Goal: Task Accomplishment & Management: Use online tool/utility

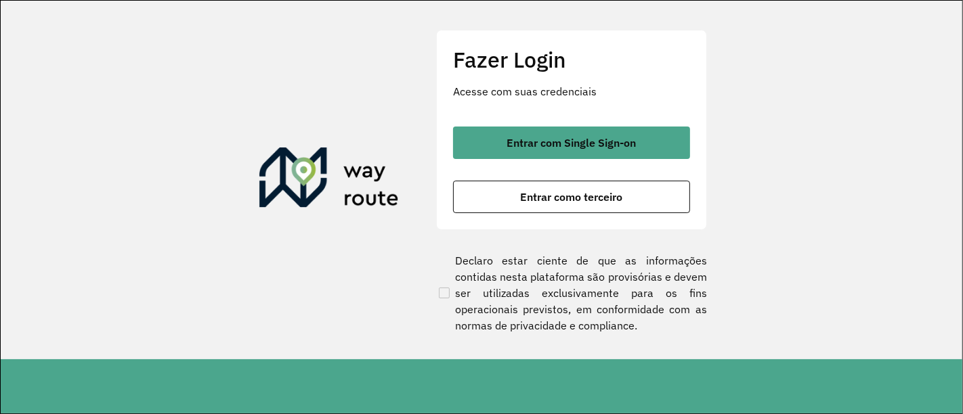
click at [605, 144] on font "Entrar com Single Sign-on" at bounding box center [571, 143] width 129 height 14
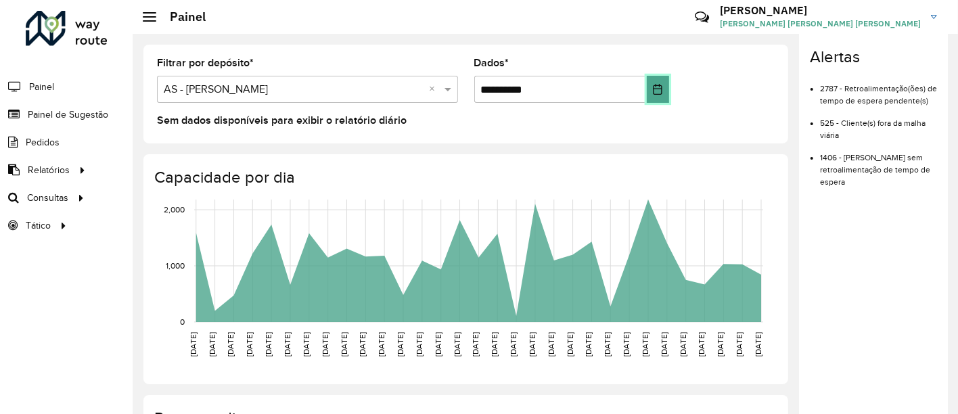
click at [654, 84] on icon "Escolha a data" at bounding box center [658, 89] width 9 height 11
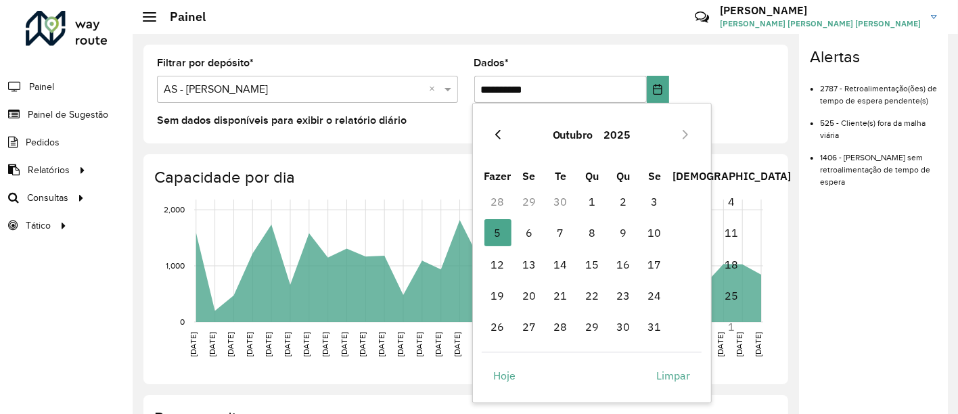
click at [498, 136] on icon "Mês anterior" at bounding box center [497, 134] width 5 height 9
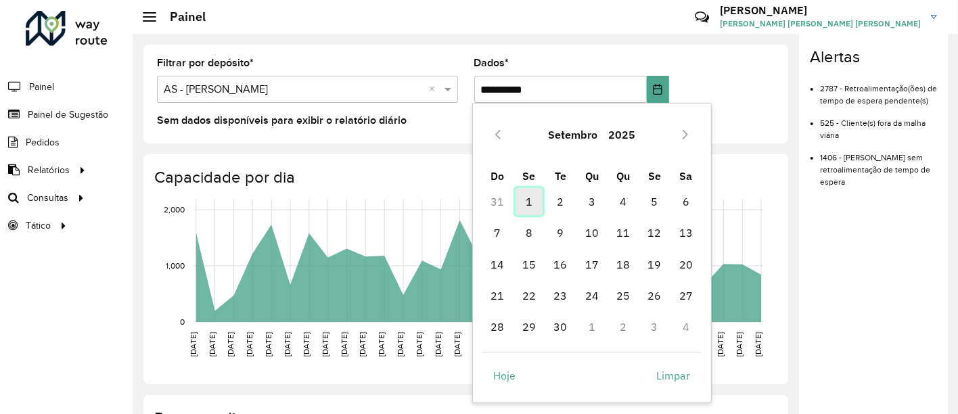
click at [528, 202] on span "1" at bounding box center [529, 201] width 27 height 27
type input "**********"
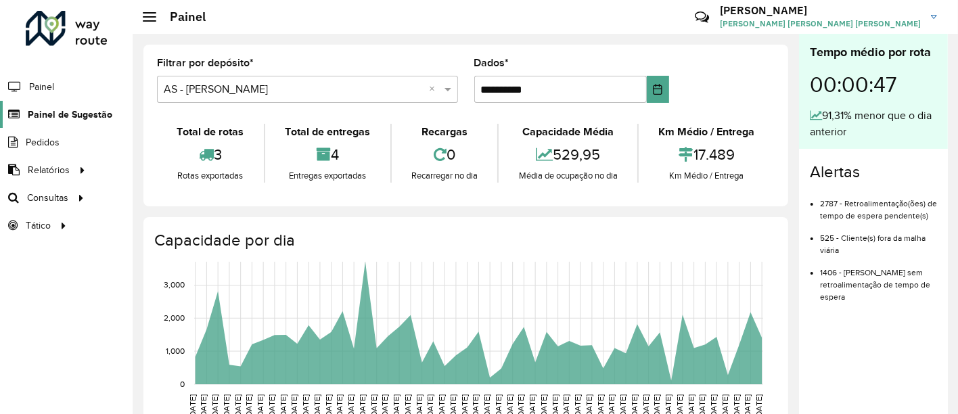
click at [54, 122] on link "Painel de Sugestão" at bounding box center [56, 114] width 112 height 27
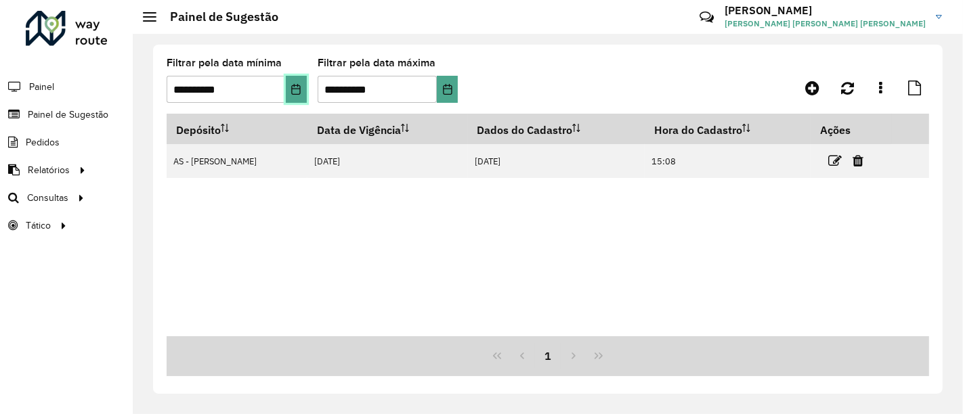
click at [297, 89] on icon "Escolha a data" at bounding box center [295, 89] width 11 height 11
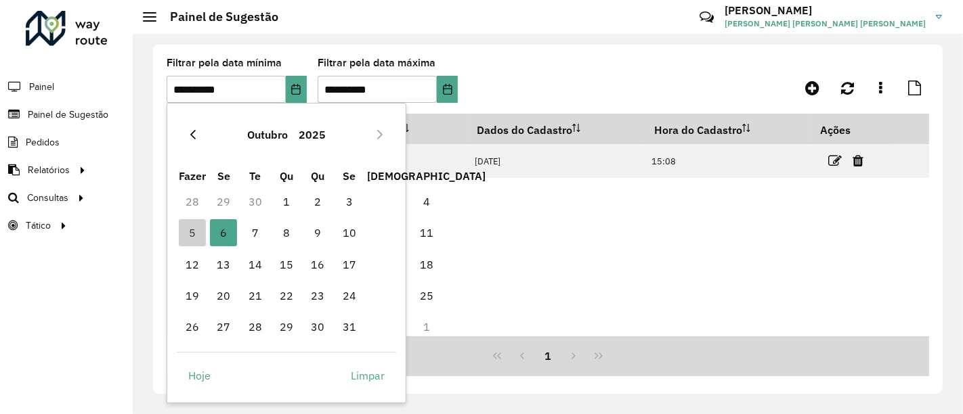
click at [190, 134] on icon "Mês anterior" at bounding box center [192, 134] width 11 height 11
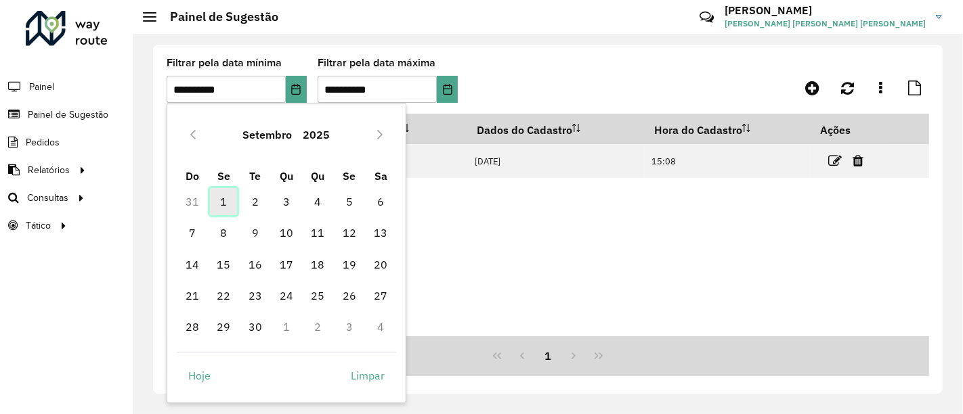
click at [227, 196] on span "1" at bounding box center [223, 201] width 27 height 27
type input "**********"
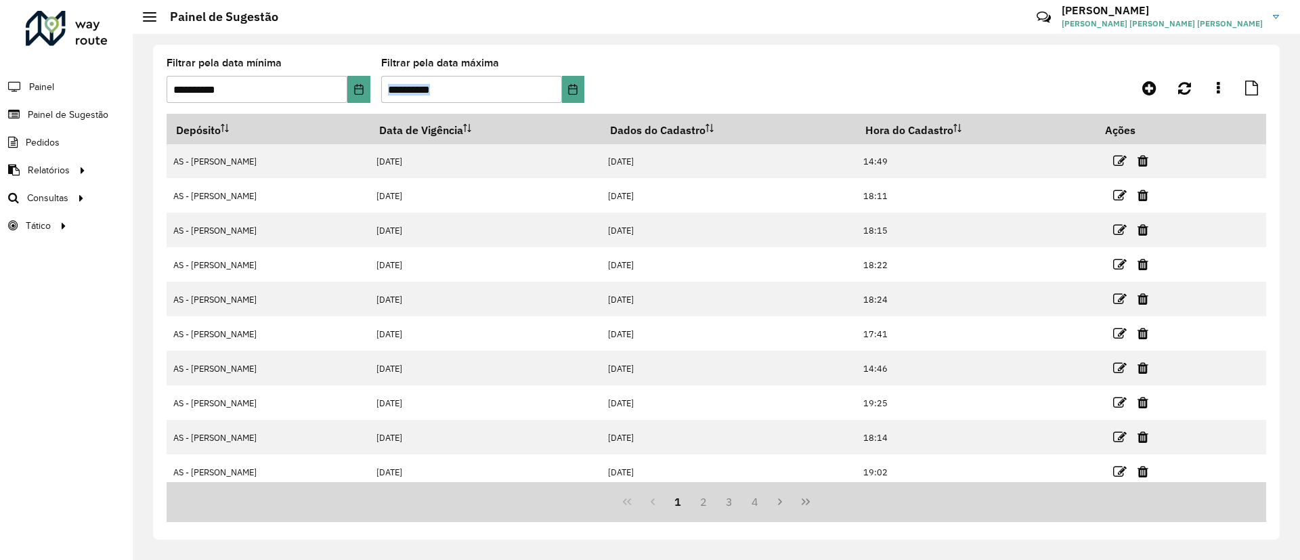
click at [801, 74] on formly-group "**********" at bounding box center [574, 86] width 814 height 56
click at [635, 55] on div "**********" at bounding box center [716, 292] width 1126 height 495
click at [602, 47] on div "**********" at bounding box center [716, 292] width 1126 height 495
click at [797, 58] on formly-group "**********" at bounding box center [574, 86] width 814 height 56
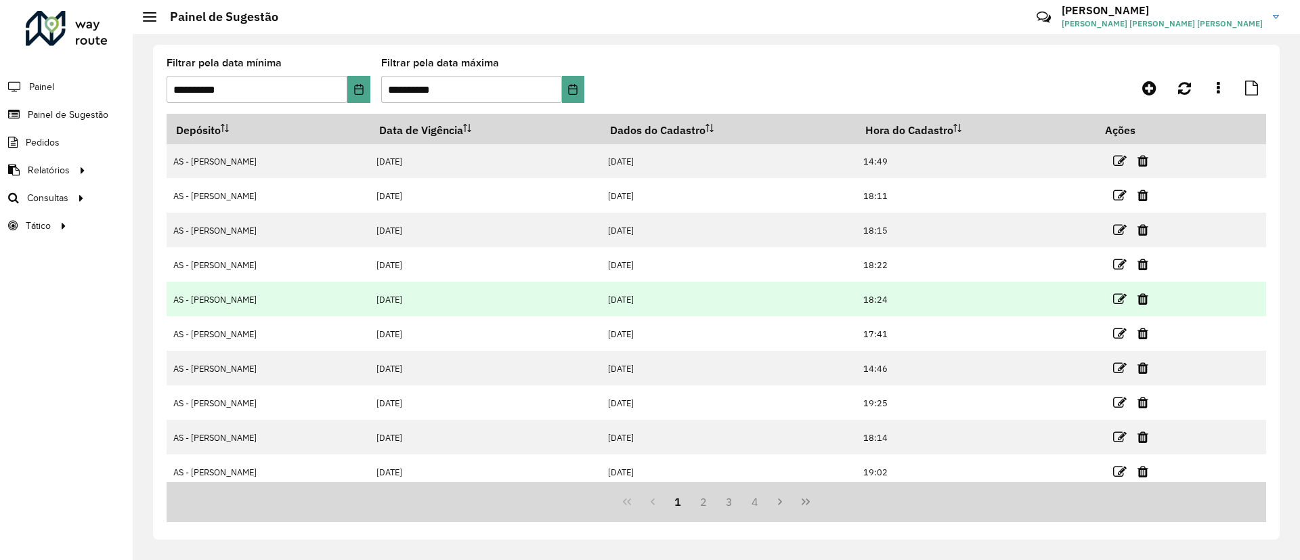
scroll to position [76, 0]
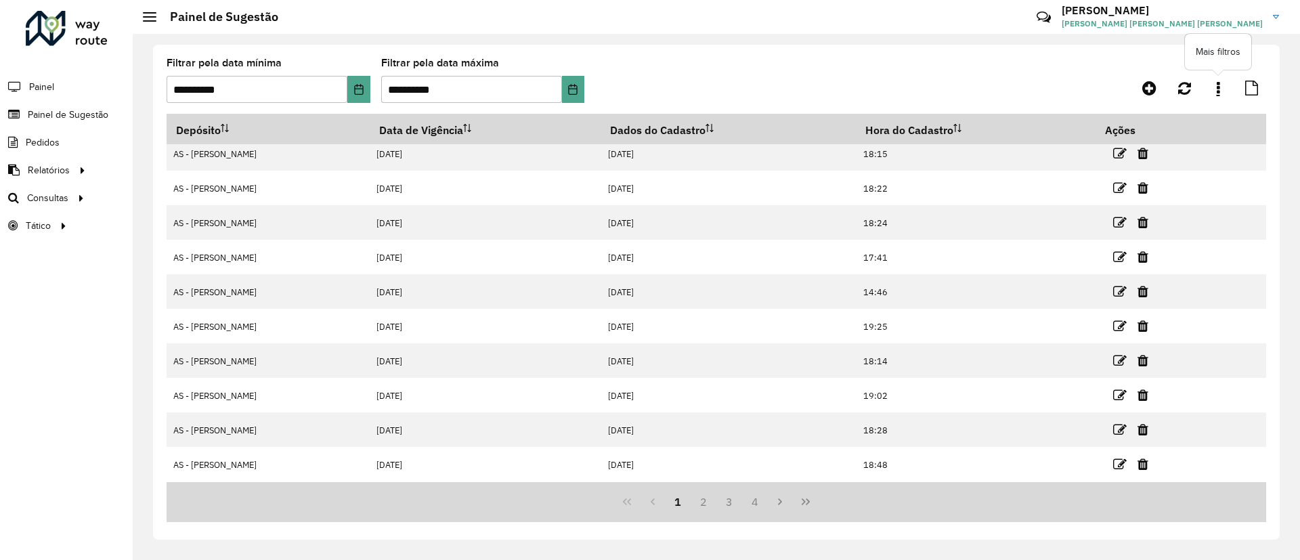
click at [958, 88] on link at bounding box center [1217, 88] width 27 height 24
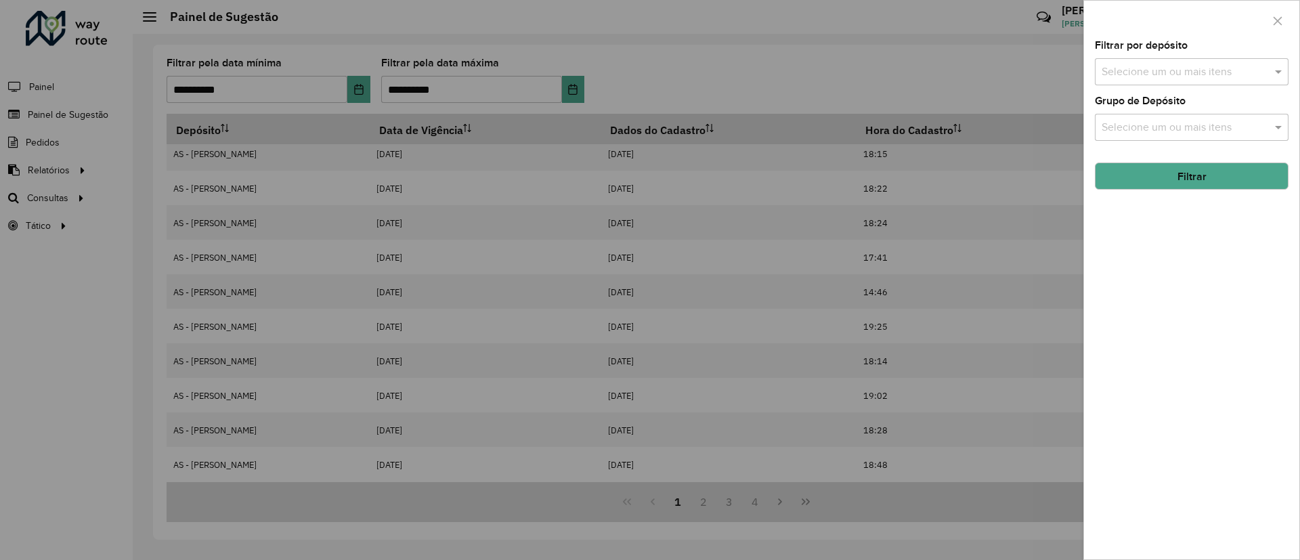
click at [958, 81] on div at bounding box center [650, 280] width 1300 height 560
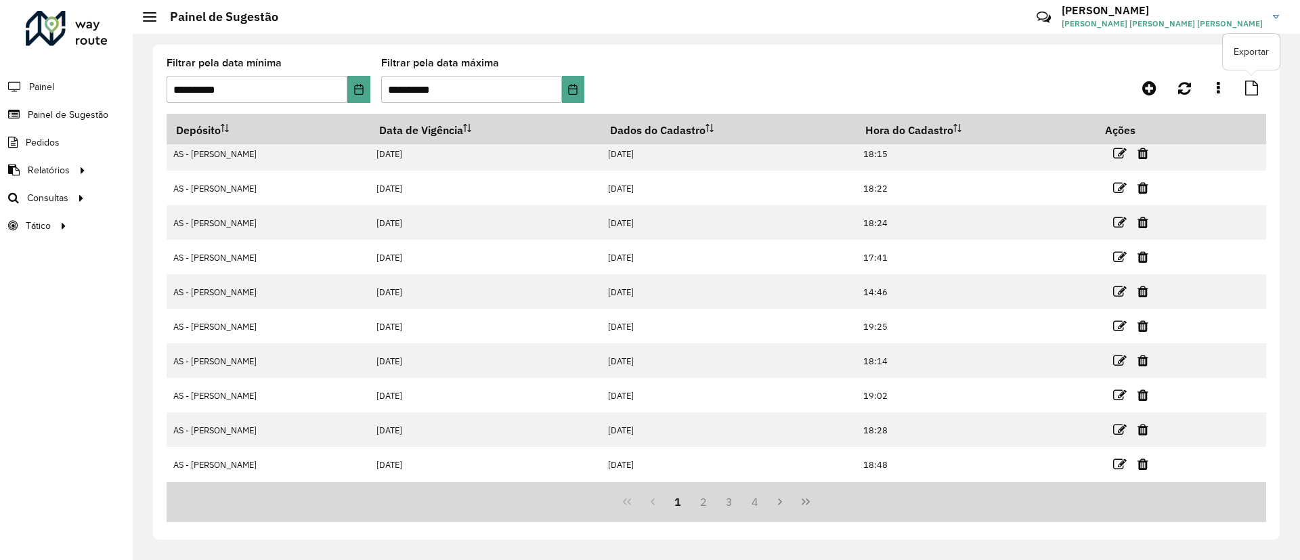
click at [958, 85] on icon at bounding box center [1251, 88] width 13 height 15
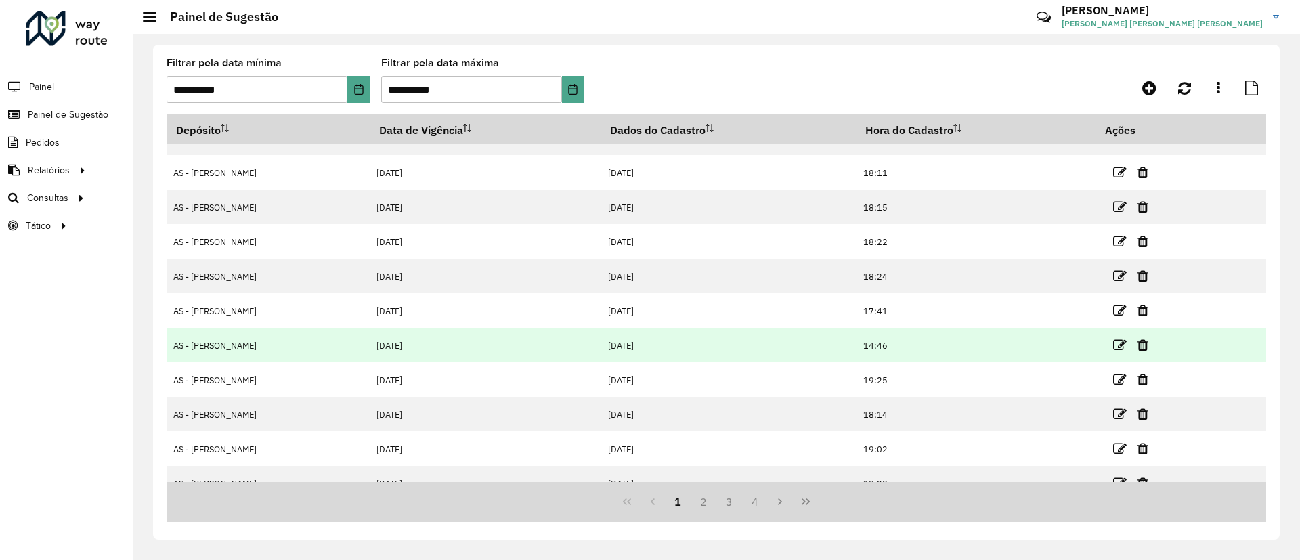
scroll to position [0, 0]
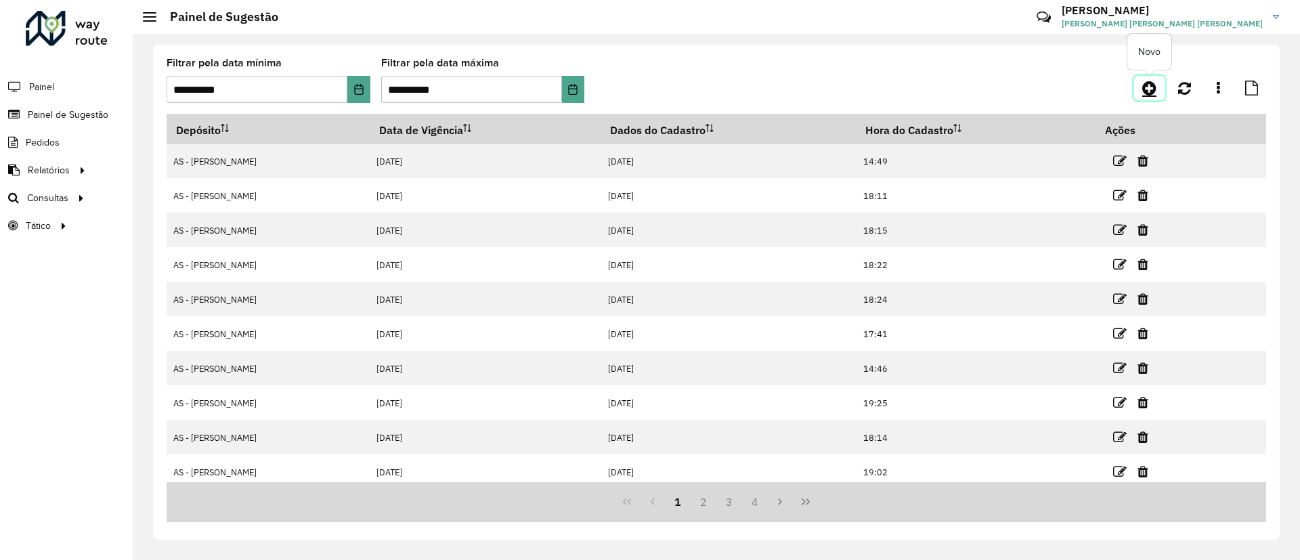
click at [958, 87] on icon at bounding box center [1149, 88] width 14 height 16
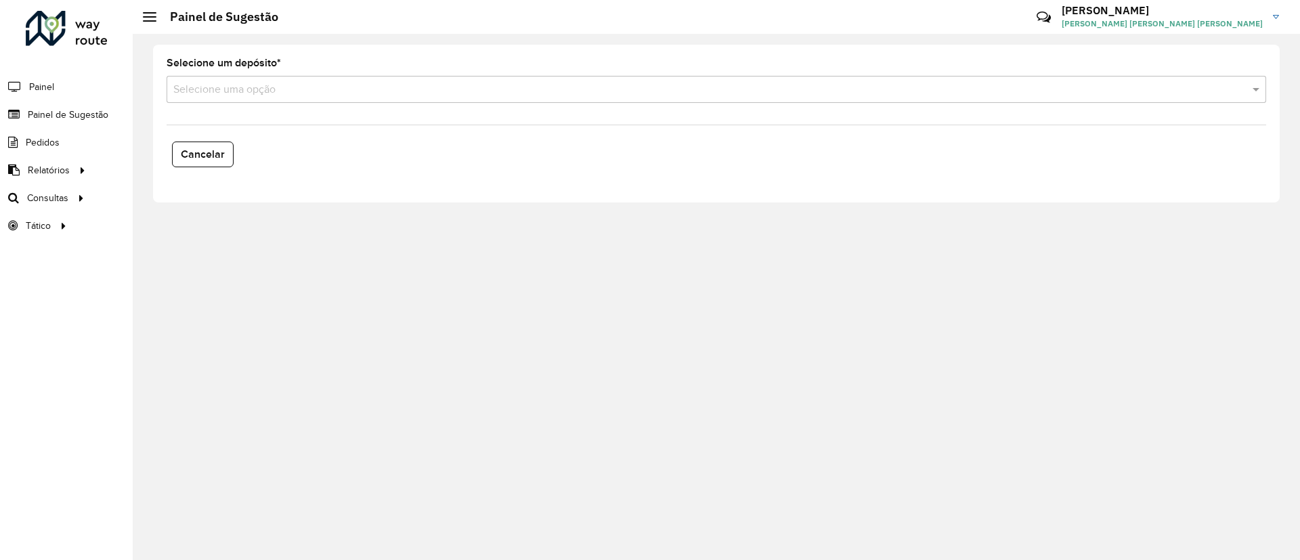
click at [334, 86] on input "text" at bounding box center [702, 90] width 1059 height 16
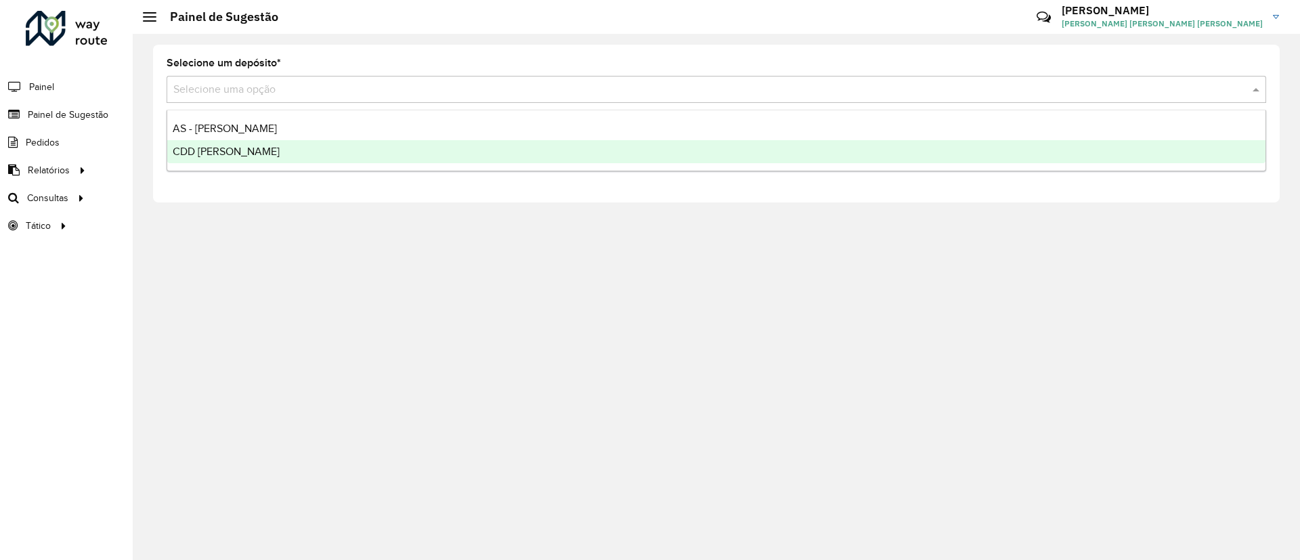
click at [192, 154] on font "CDD [PERSON_NAME]" at bounding box center [226, 152] width 107 height 12
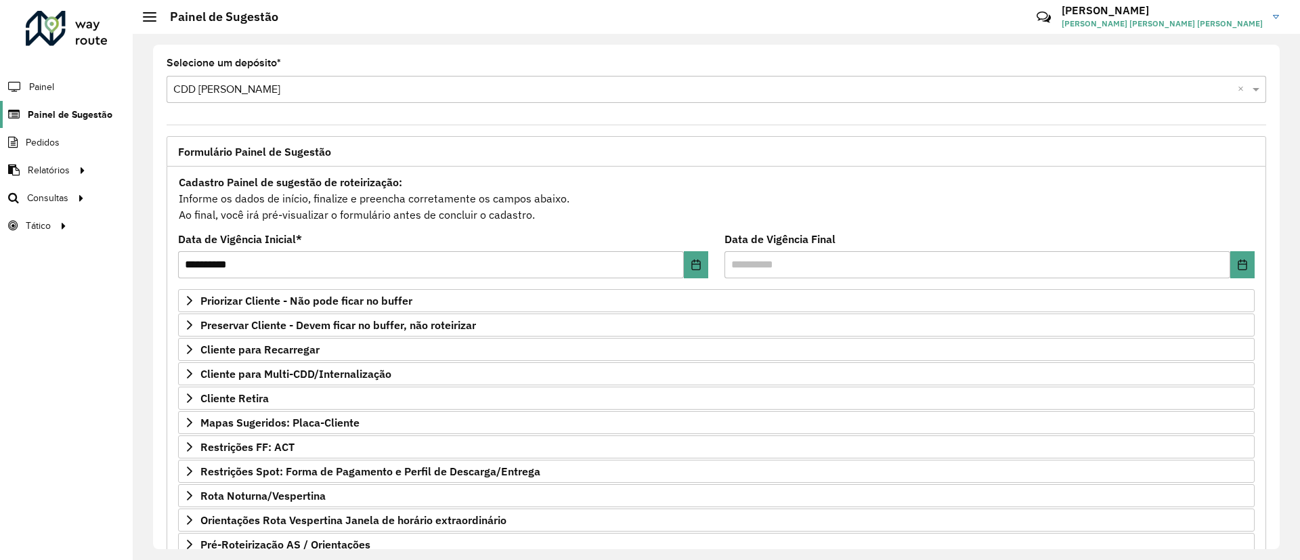
click at [64, 111] on font "Painel de Sugestão" at bounding box center [70, 114] width 85 height 11
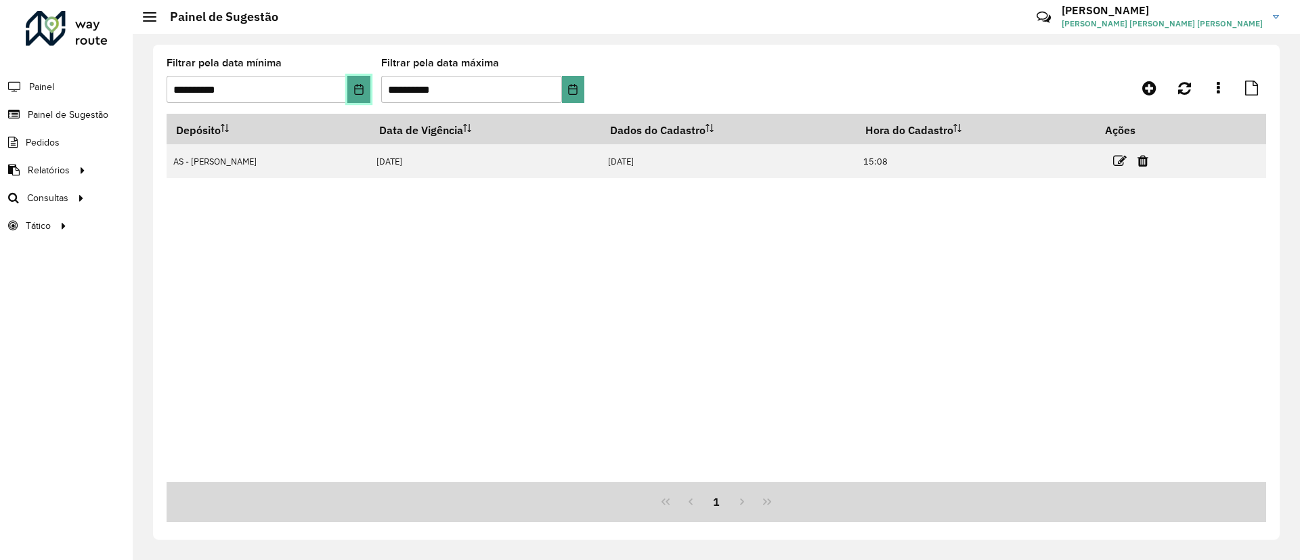
click at [363, 90] on icon "Escolha a data" at bounding box center [358, 89] width 11 height 11
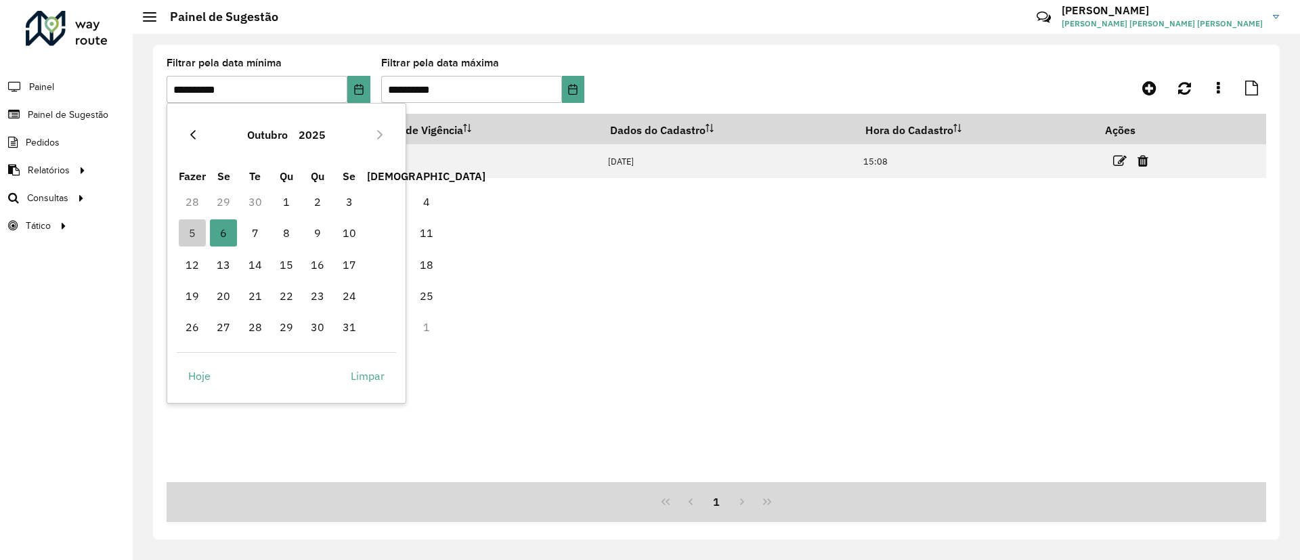
click at [195, 135] on icon "Mês anterior" at bounding box center [192, 134] width 11 height 11
click at [223, 204] on span "1" at bounding box center [223, 201] width 27 height 27
type input "**********"
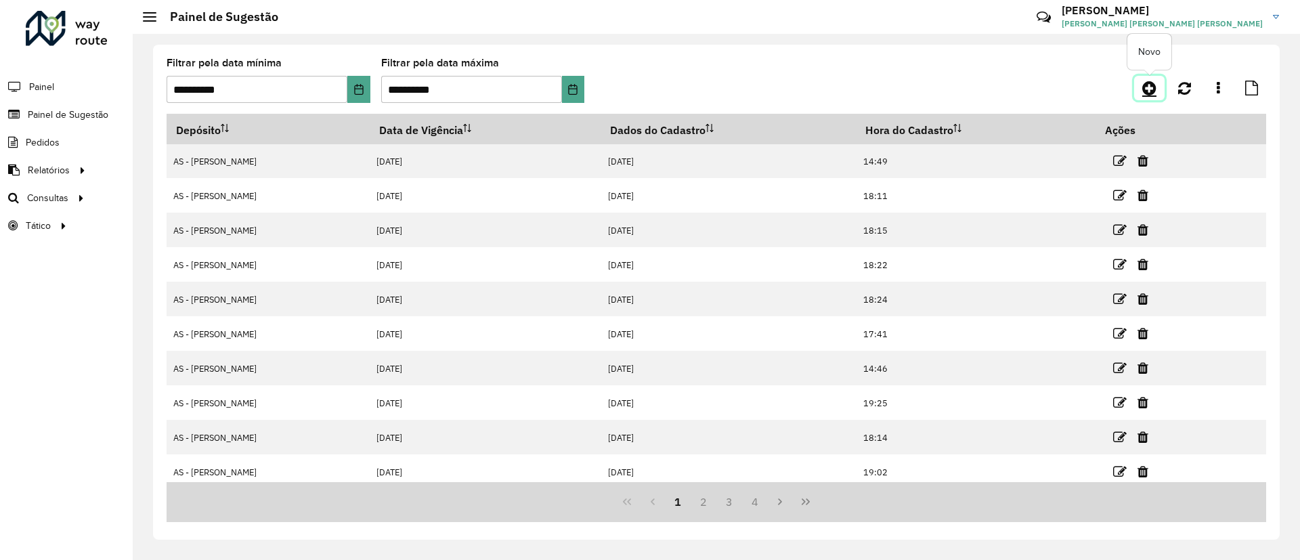
click at [958, 90] on icon at bounding box center [1149, 88] width 14 height 16
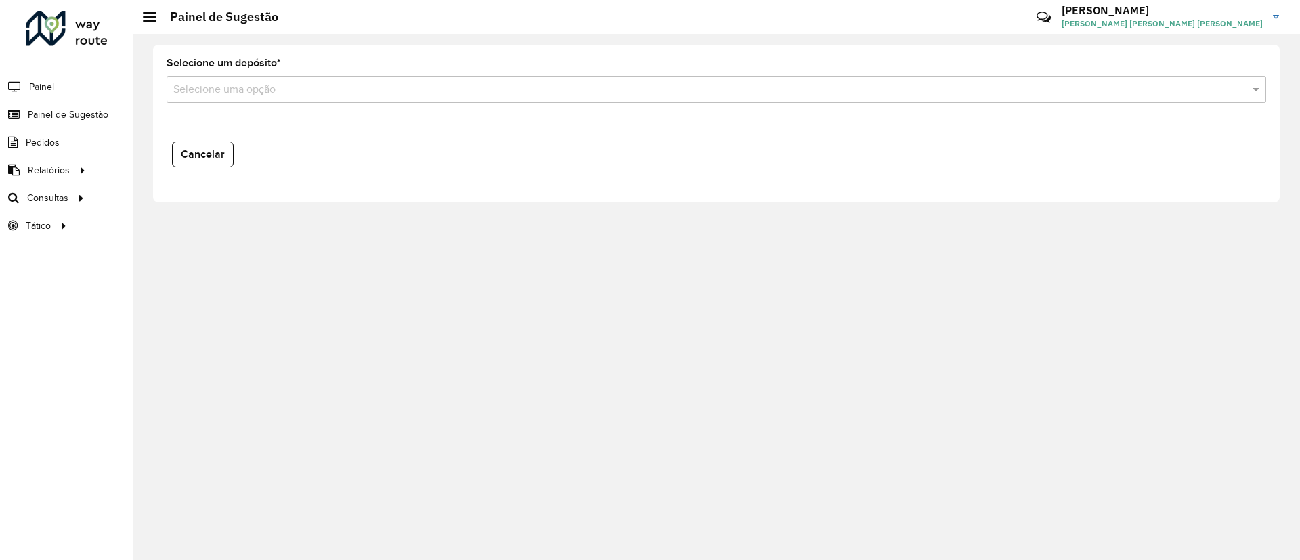
click at [384, 94] on input "text" at bounding box center [702, 90] width 1059 height 16
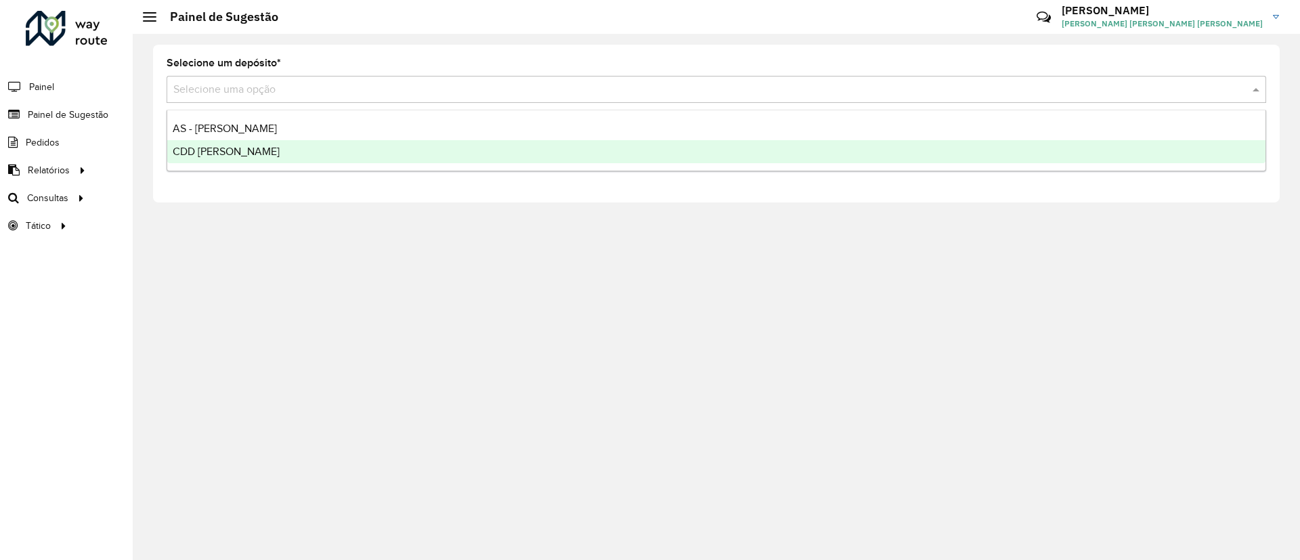
click at [198, 150] on font "CDD [PERSON_NAME]" at bounding box center [226, 152] width 107 height 12
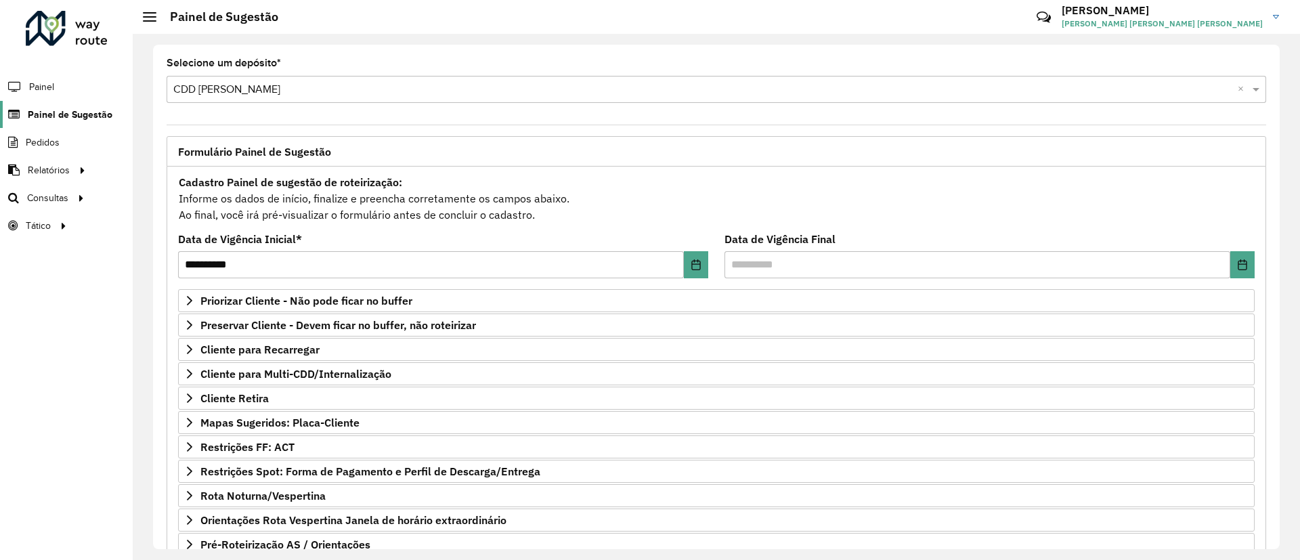
click at [72, 110] on font "Painel de Sugestão" at bounding box center [70, 114] width 85 height 11
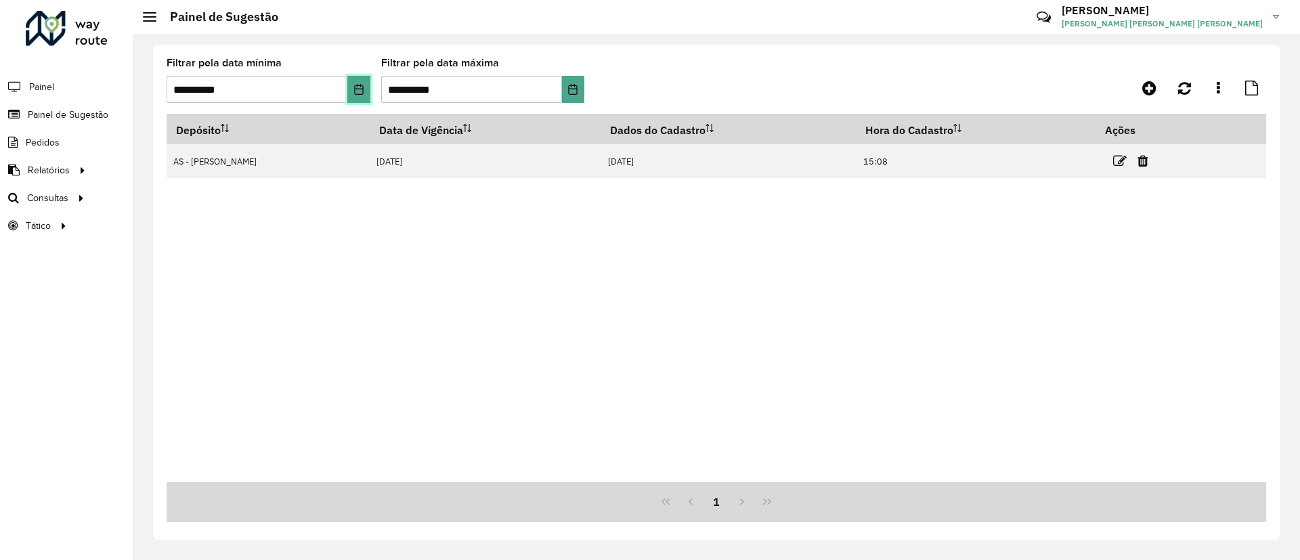
click at [366, 83] on button "Escolha a data" at bounding box center [358, 89] width 22 height 27
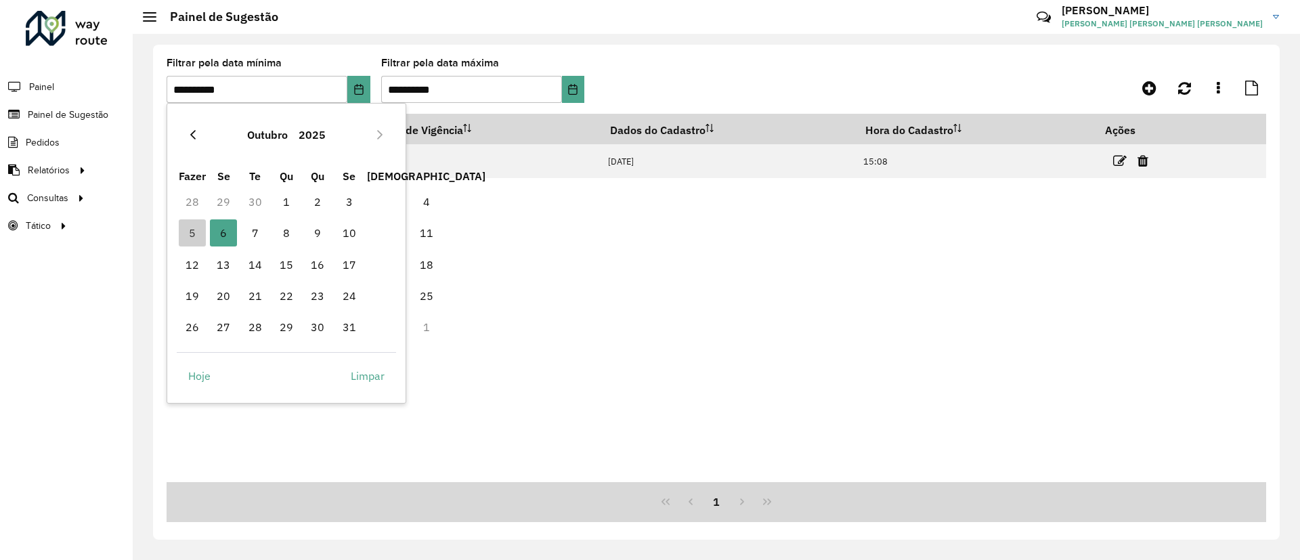
click at [195, 137] on icon "Mês anterior" at bounding box center [192, 134] width 11 height 11
click at [227, 191] on span "1" at bounding box center [223, 201] width 27 height 27
type input "**********"
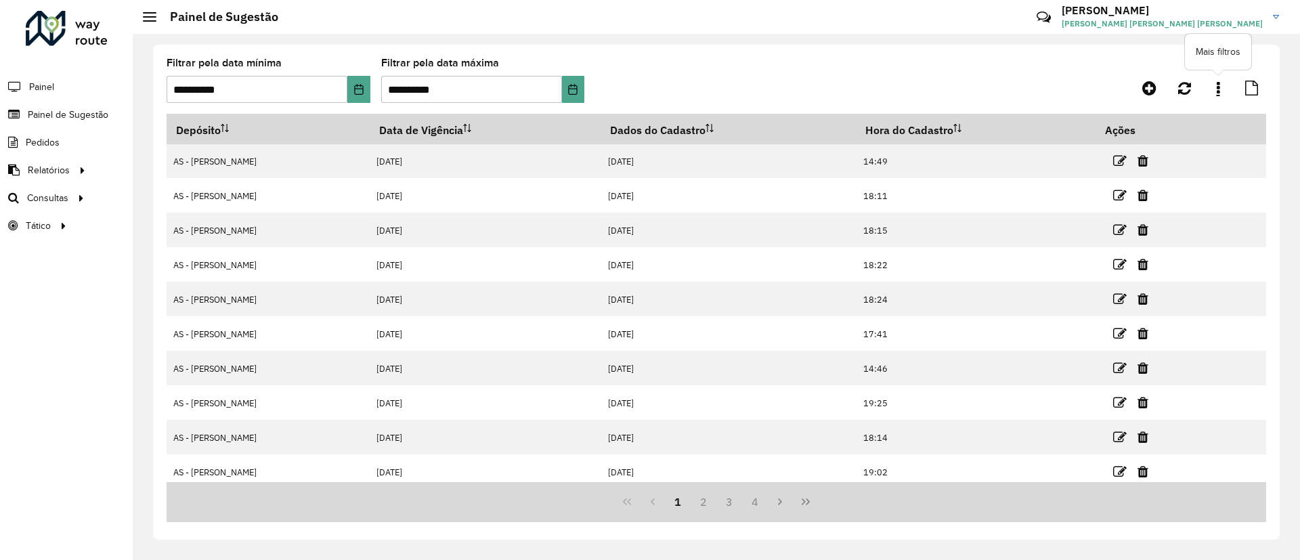
click at [958, 83] on link at bounding box center [1217, 88] width 27 height 24
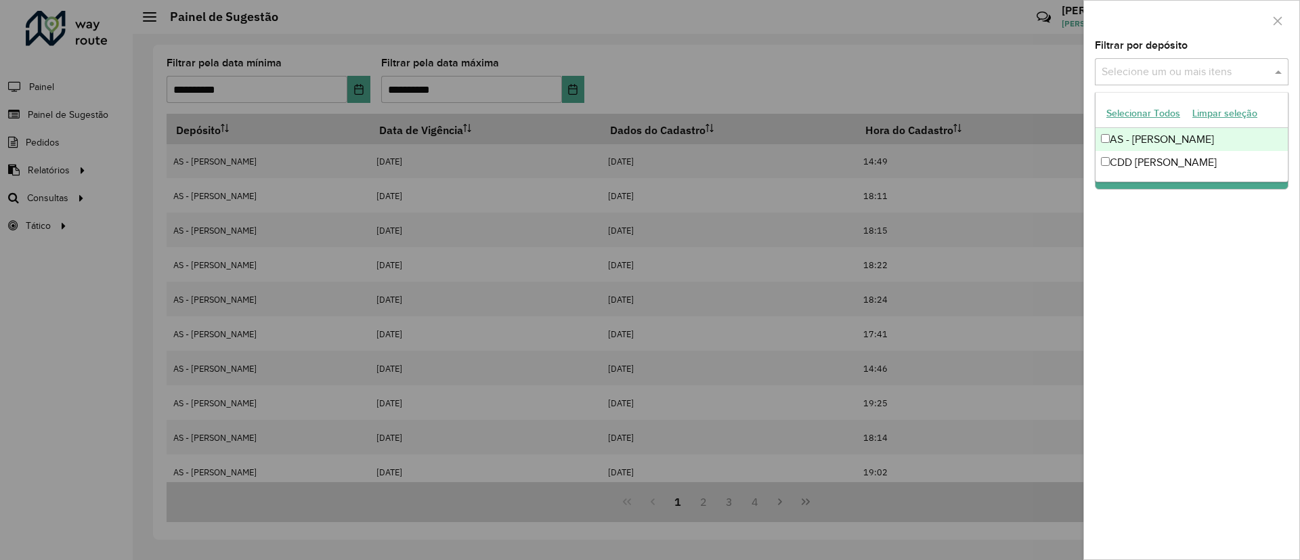
click at [958, 73] on input "text" at bounding box center [1184, 72] width 173 height 16
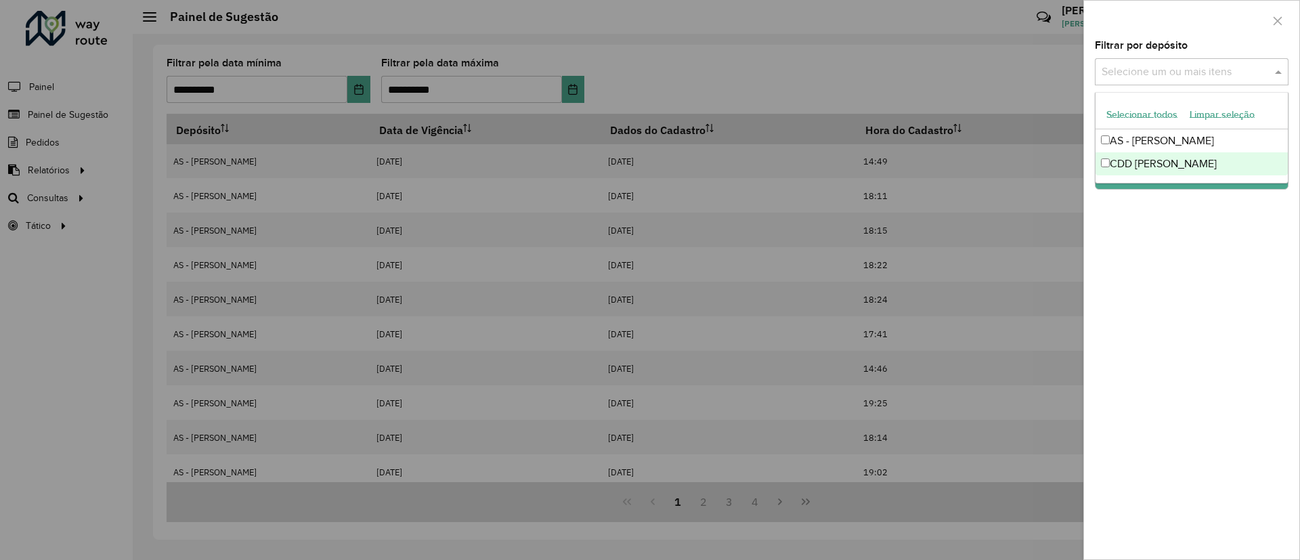
click at [958, 161] on font "CDD [PERSON_NAME]" at bounding box center [1162, 164] width 107 height 12
click at [958, 235] on div "Filtrar por depósito Selecione um ou mais itens CDD [PERSON_NAME] × × Grupo de …" at bounding box center [1191, 300] width 215 height 518
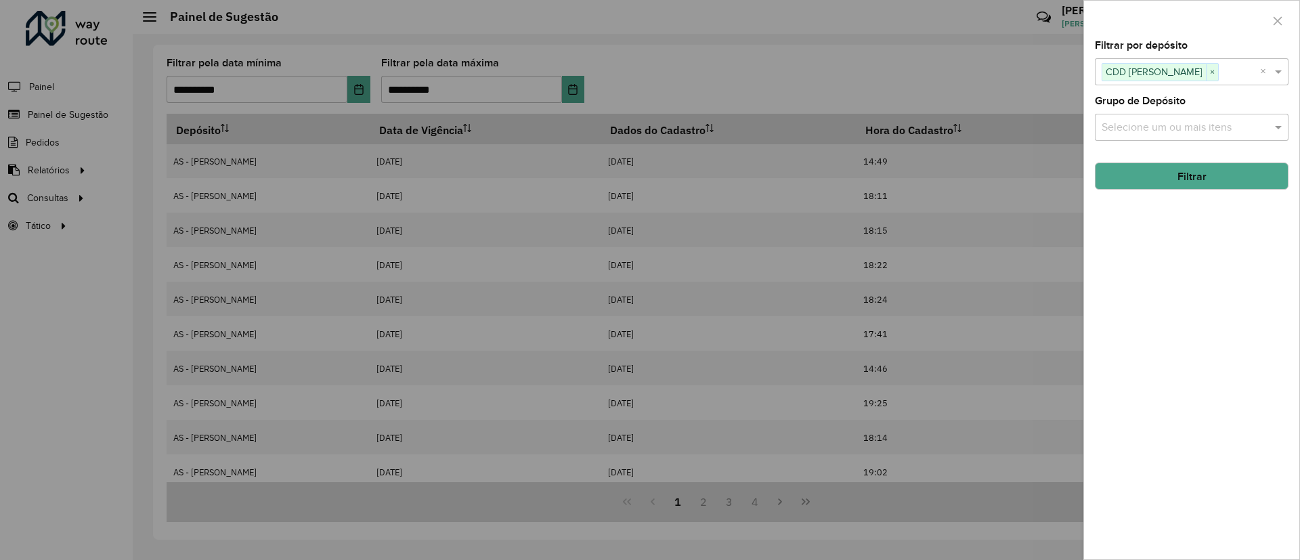
click at [958, 172] on button "Filtrar" at bounding box center [1192, 175] width 194 height 27
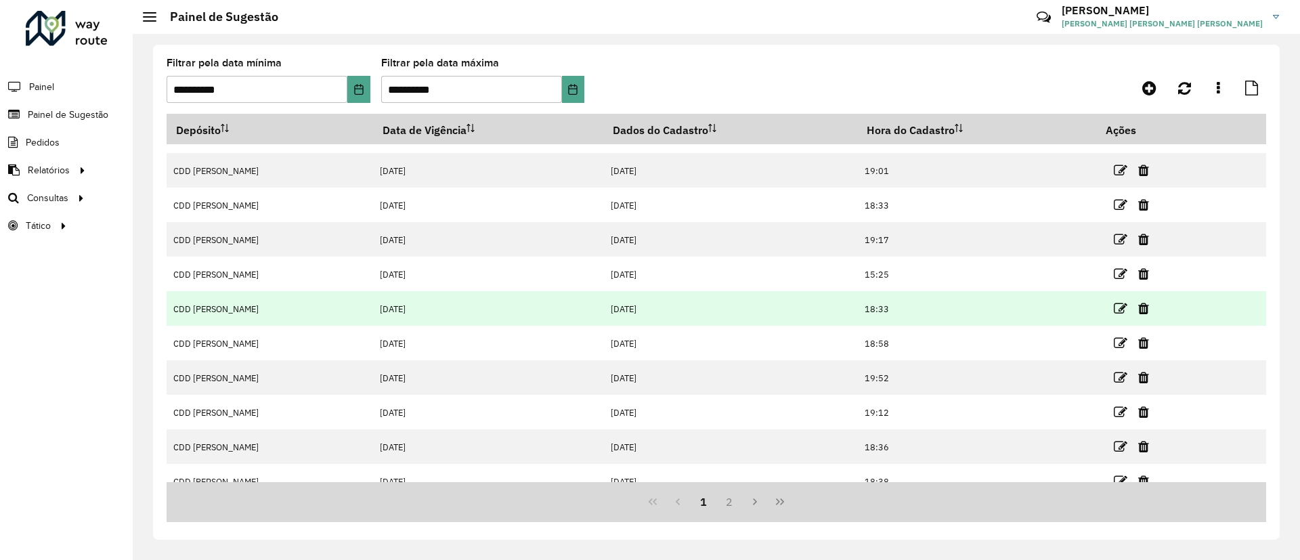
scroll to position [76, 0]
